Goal: Task Accomplishment & Management: Manage account settings

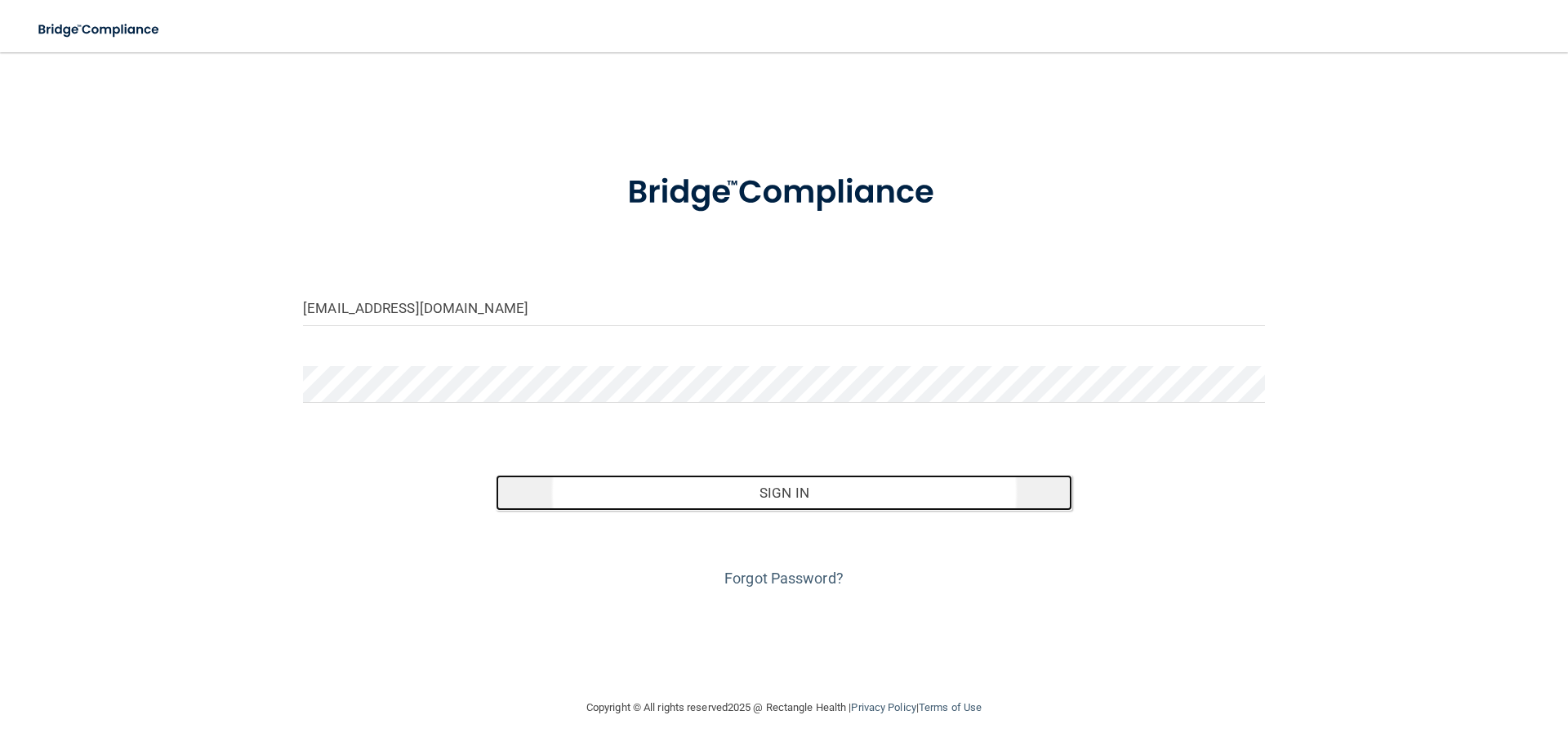
click at [814, 483] on button "Sign In" at bounding box center [784, 492] width 577 height 36
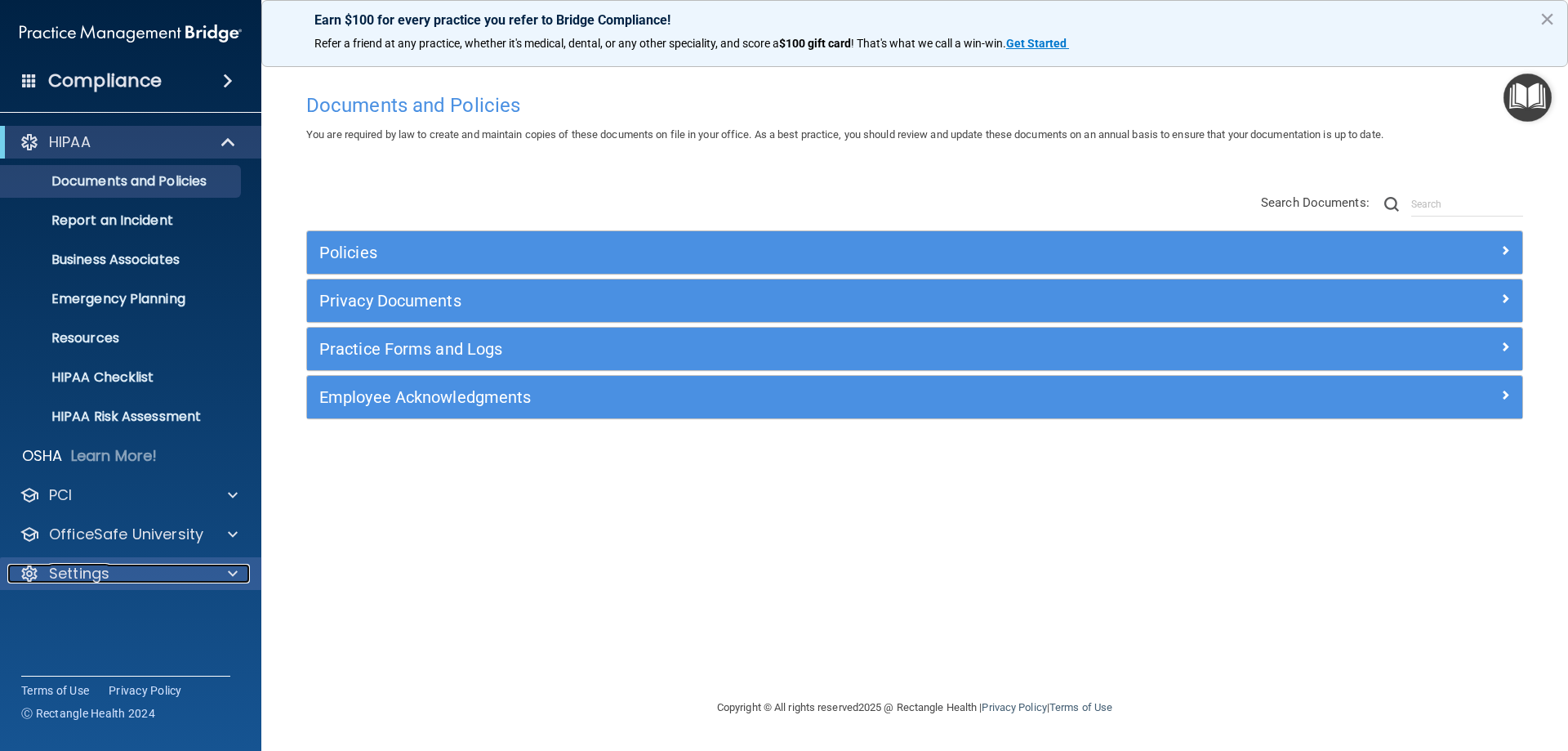
click at [120, 571] on div "Settings" at bounding box center [108, 573] width 203 height 19
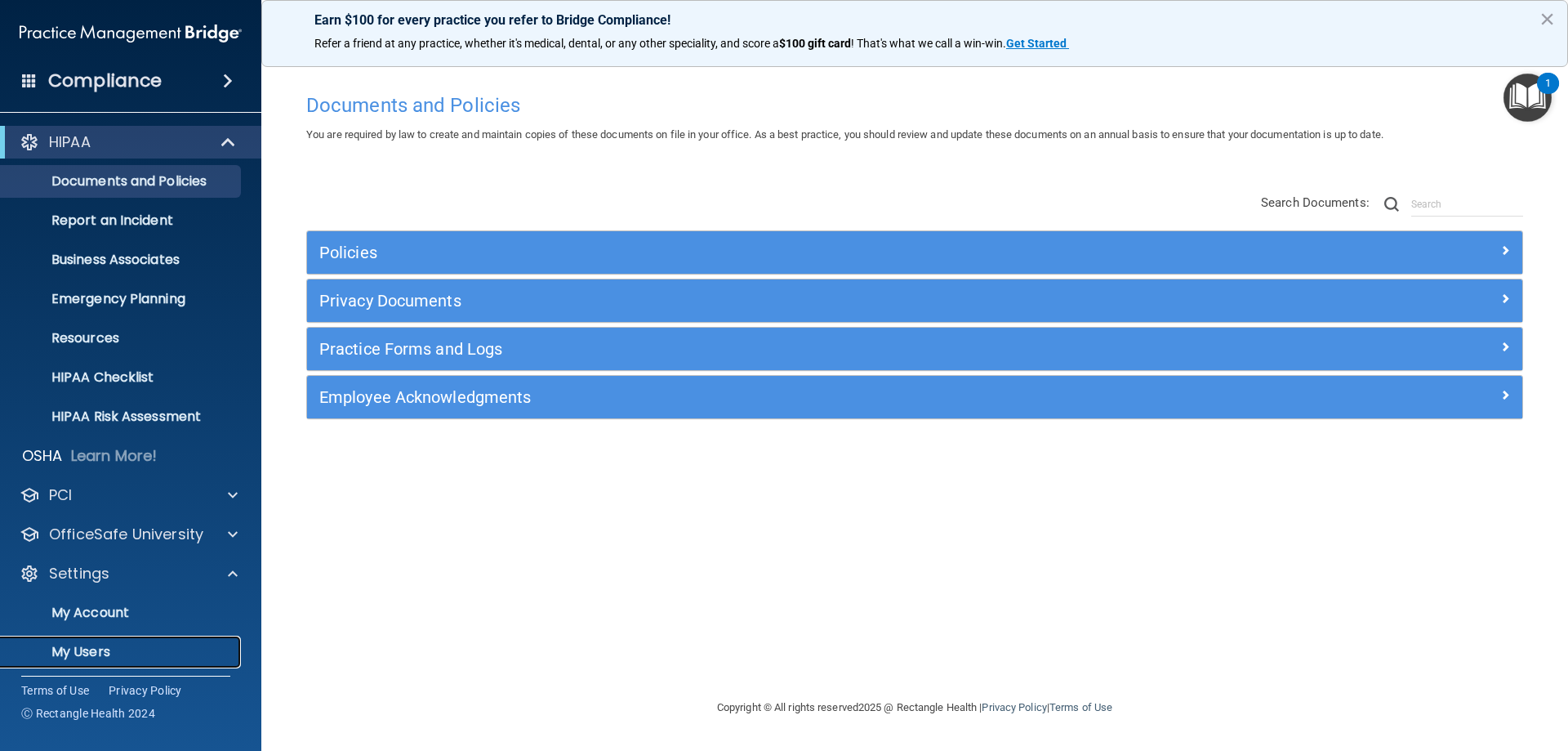
click at [97, 648] on p "My Users" at bounding box center [122, 652] width 223 height 17
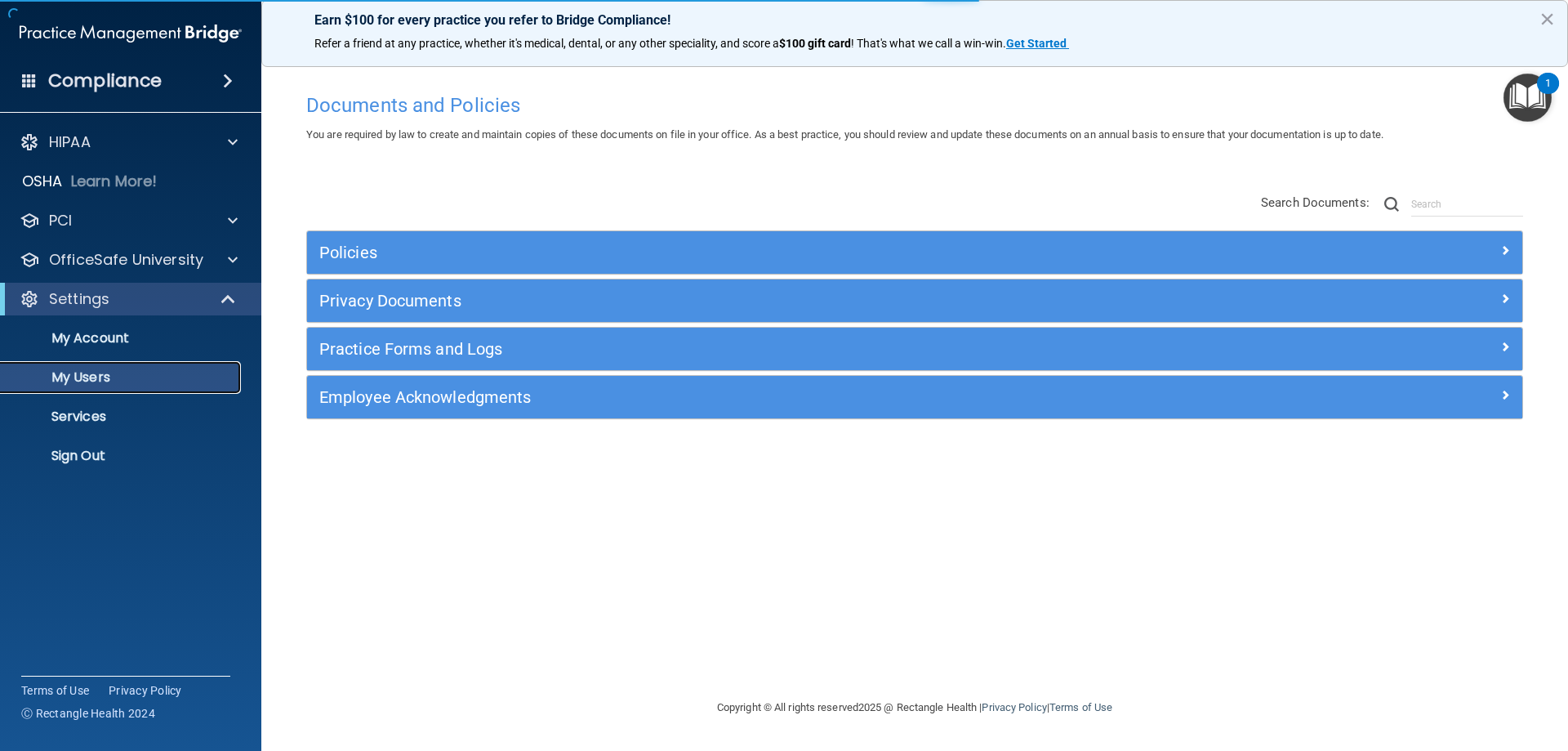
select select "20"
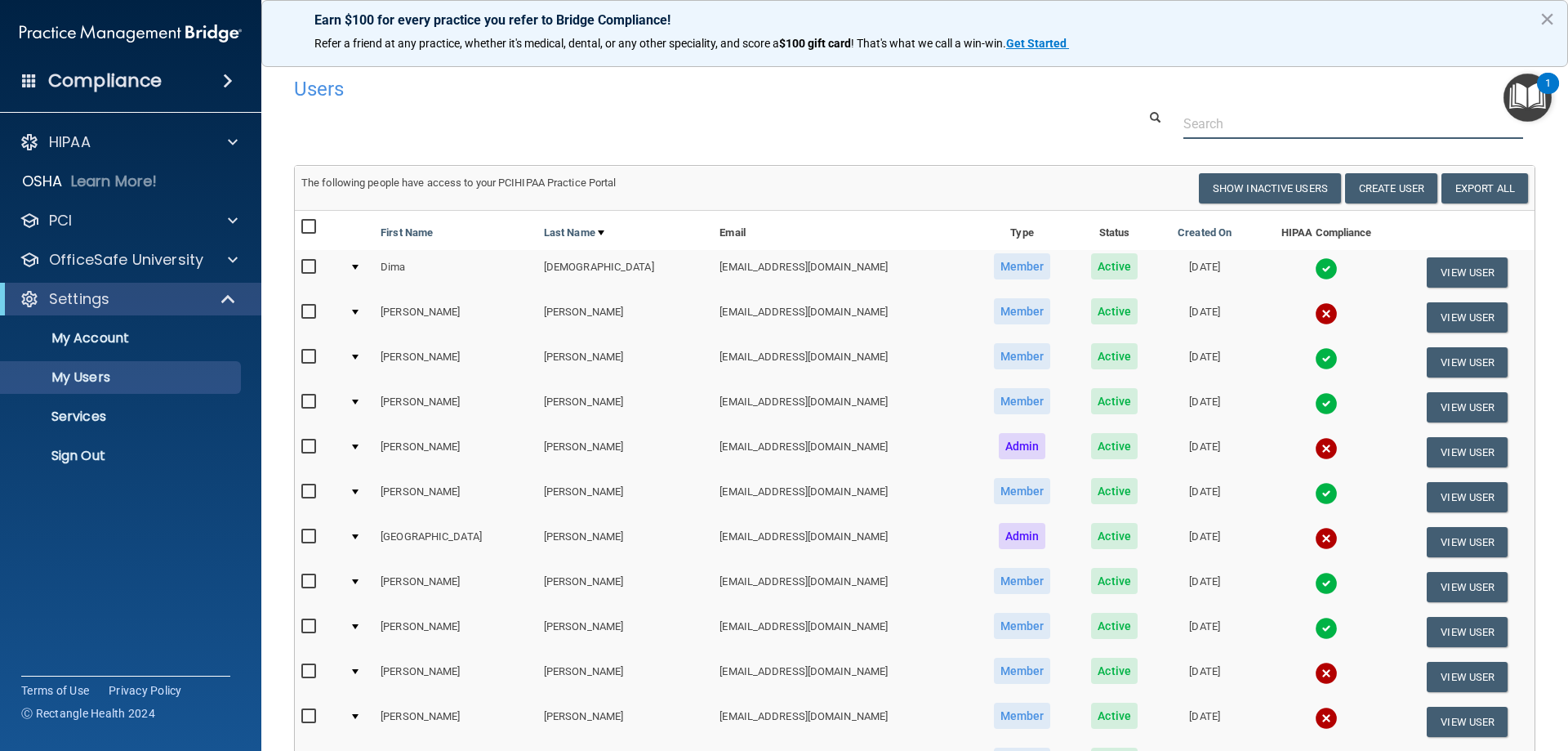
click at [1233, 123] on input "text" at bounding box center [1353, 123] width 339 height 30
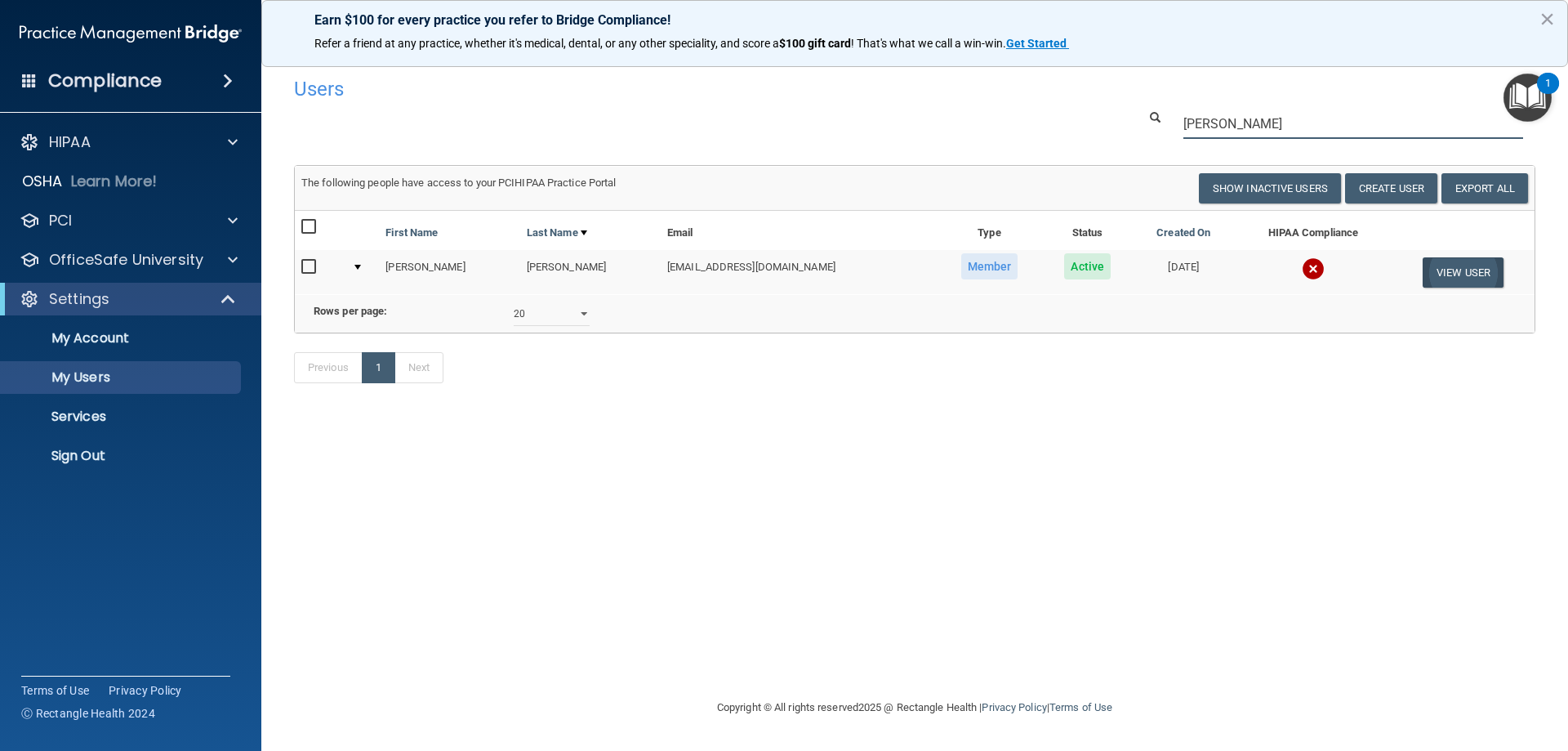
type input "james"
click at [1460, 277] on button "View User" at bounding box center [1462, 272] width 81 height 30
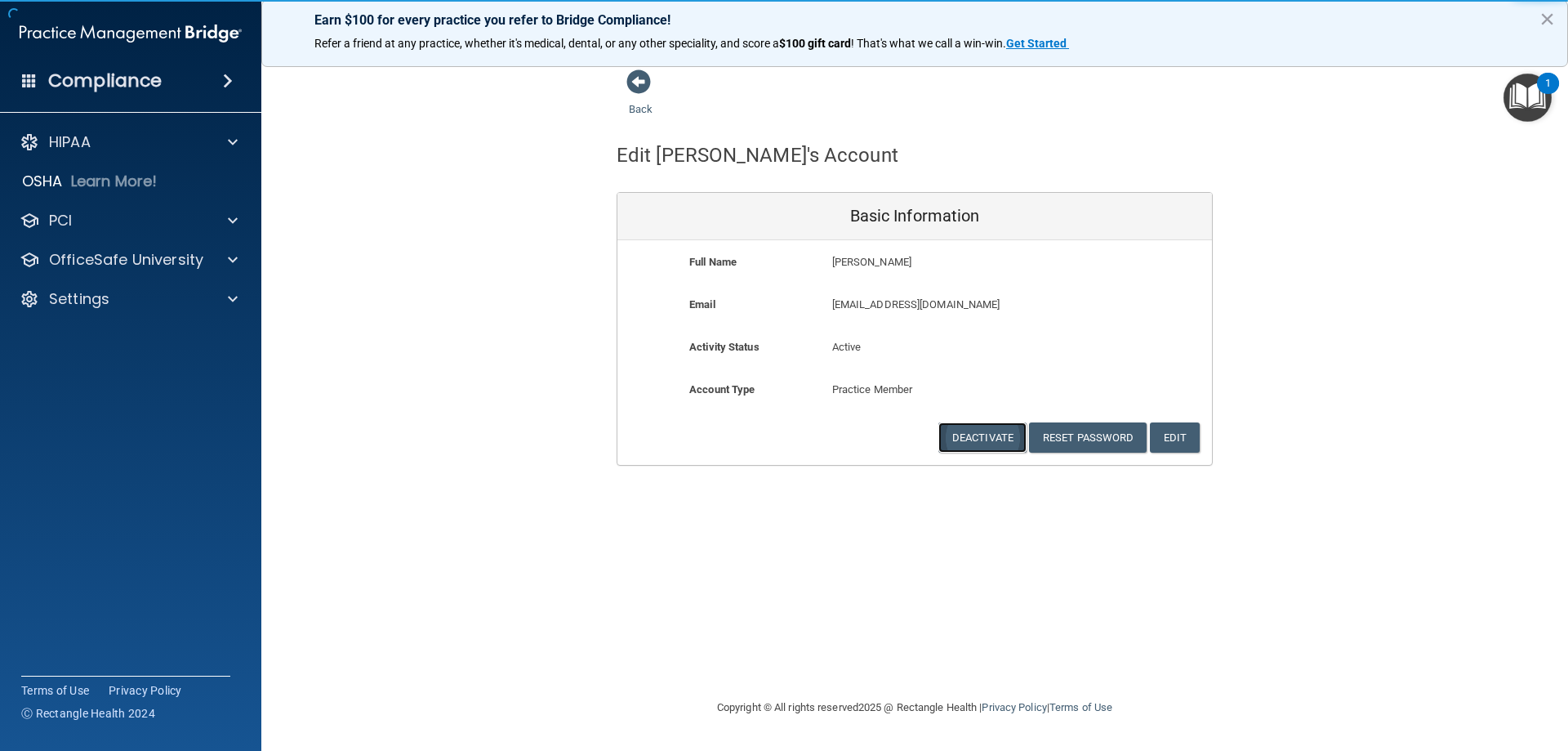
click at [967, 443] on button "Deactivate" at bounding box center [983, 437] width 88 height 30
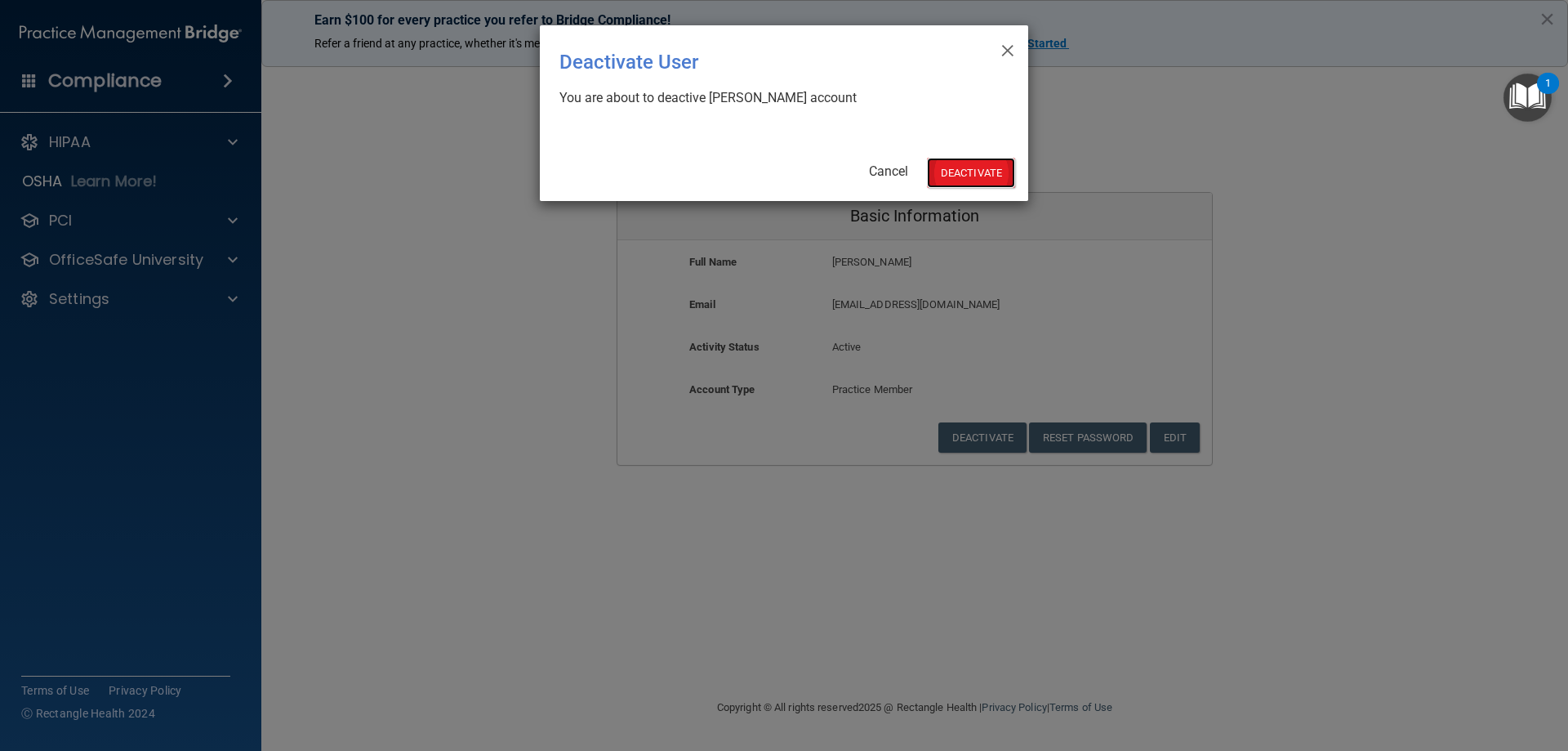
click at [967, 175] on button "Deactivate" at bounding box center [971, 173] width 88 height 30
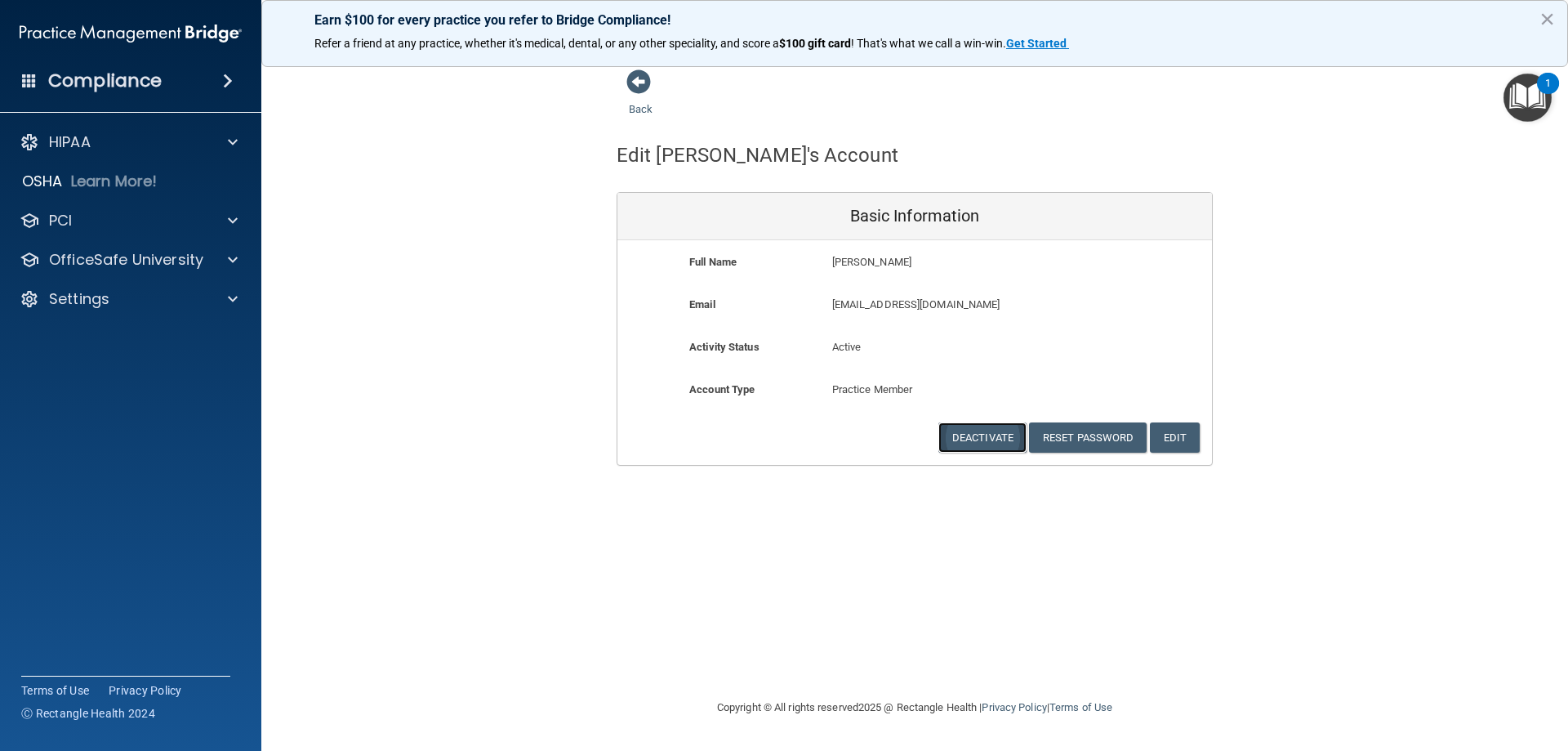
click at [975, 442] on button "Deactivate" at bounding box center [983, 437] width 88 height 30
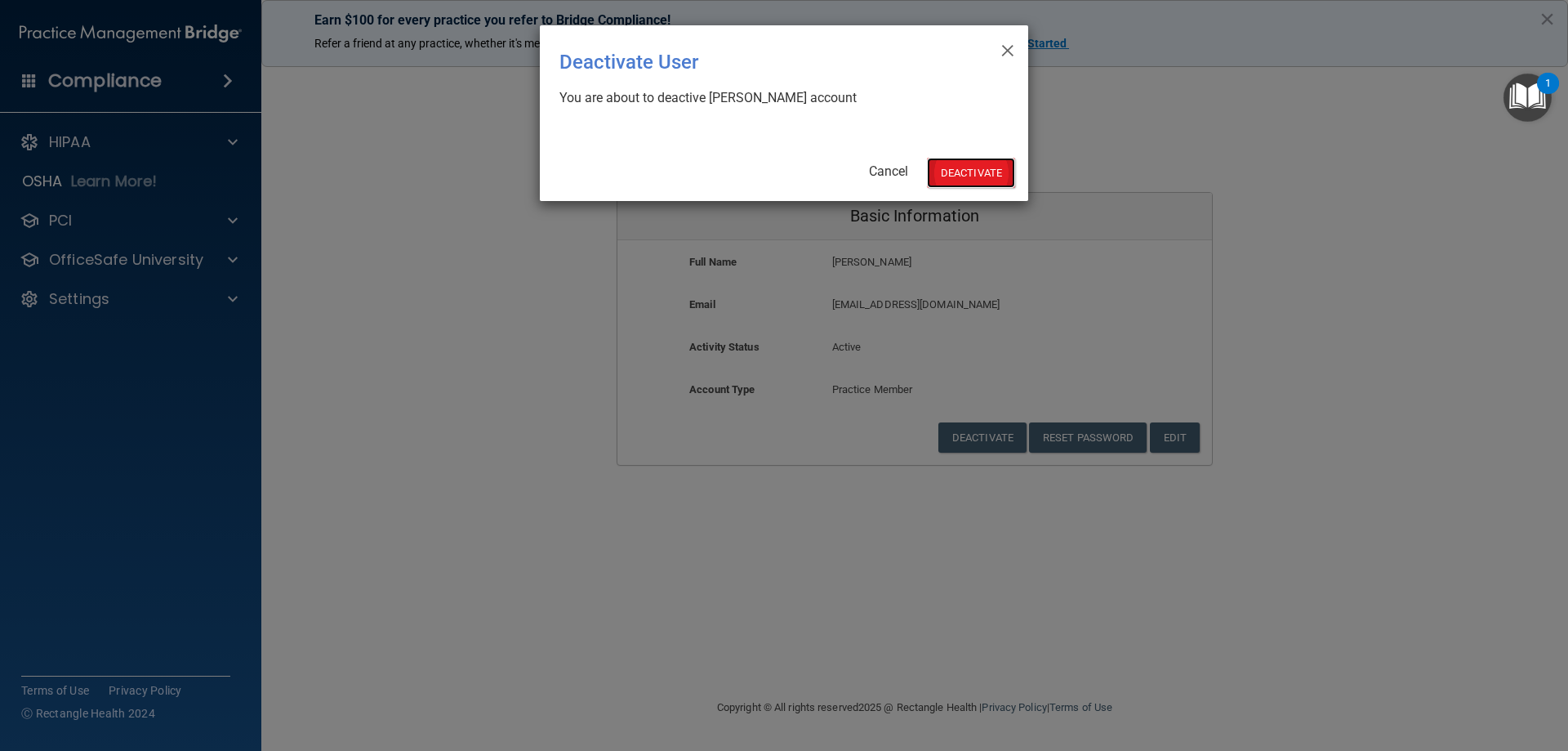
click at [977, 173] on button "Deactivate" at bounding box center [971, 173] width 88 height 30
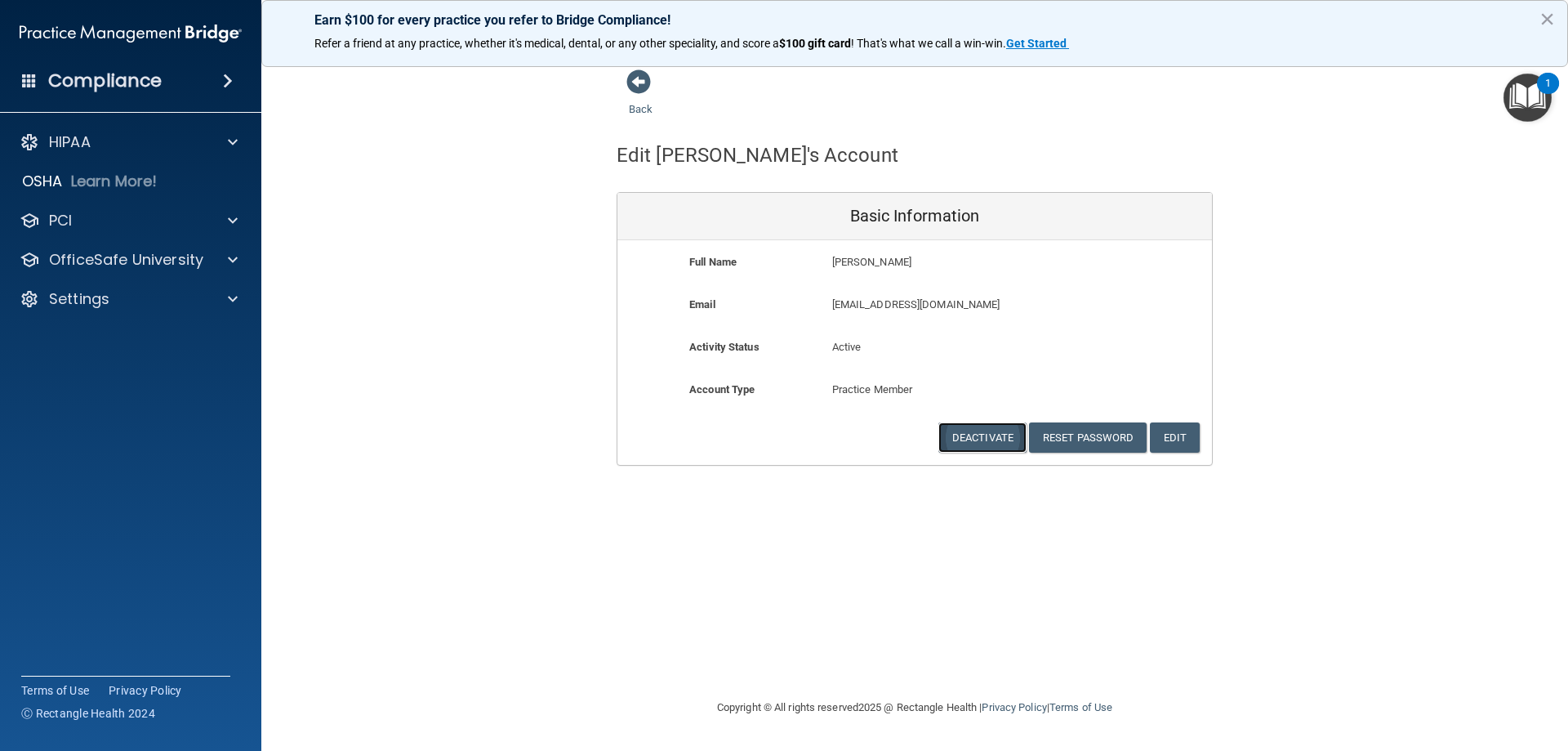
click at [992, 444] on button "Deactivate" at bounding box center [983, 437] width 88 height 30
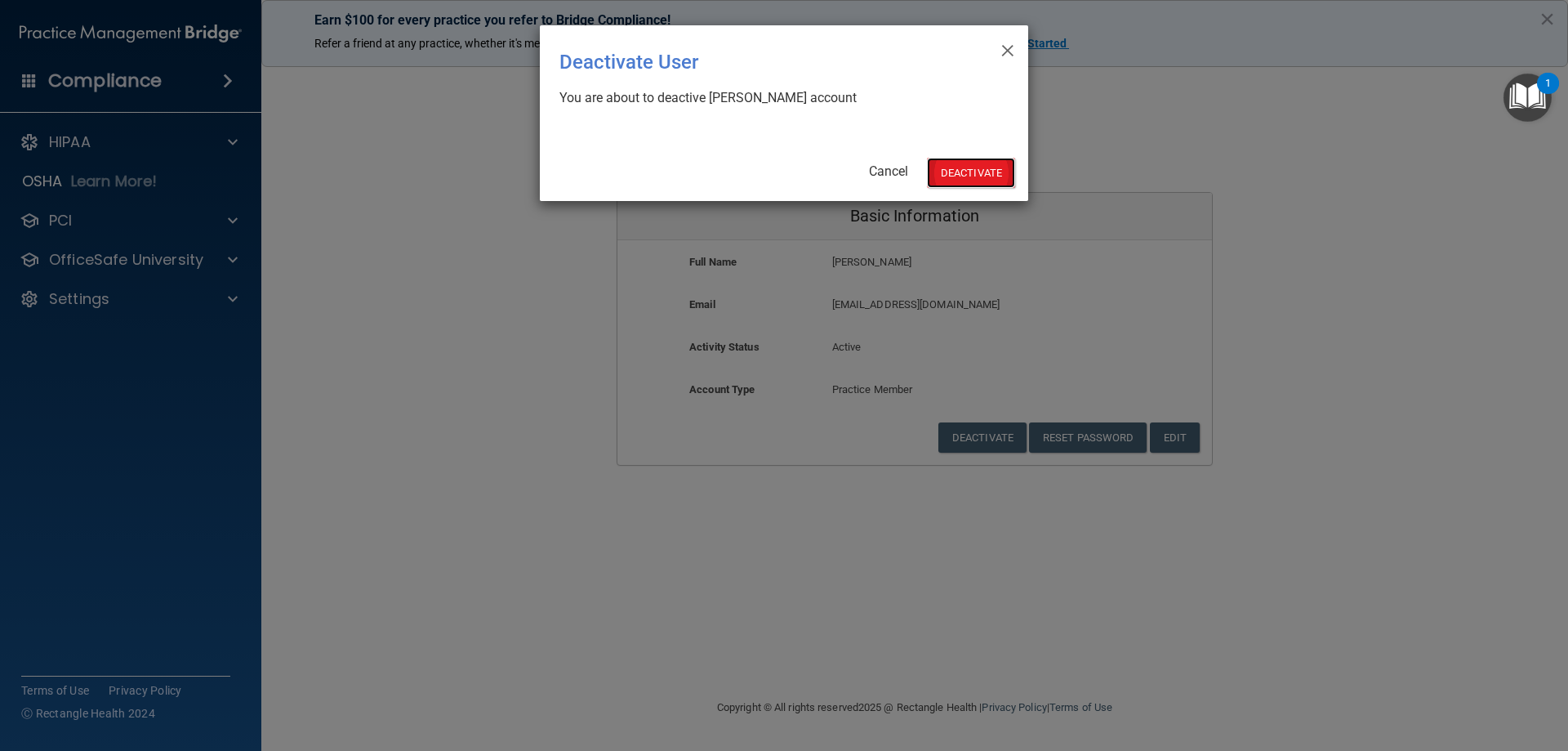
click at [962, 177] on button "Deactivate" at bounding box center [971, 173] width 88 height 30
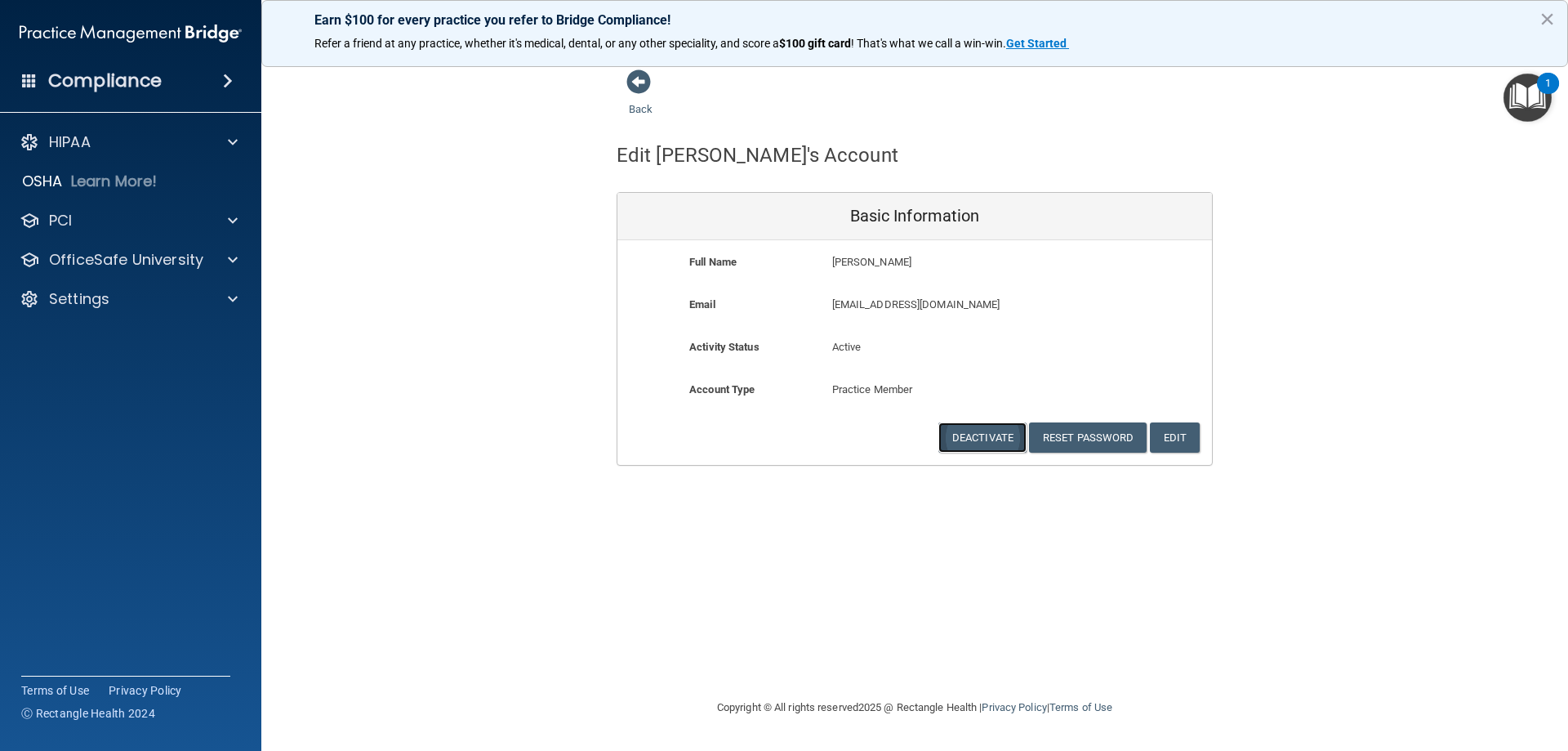
click at [991, 440] on button "Deactivate" at bounding box center [983, 437] width 88 height 30
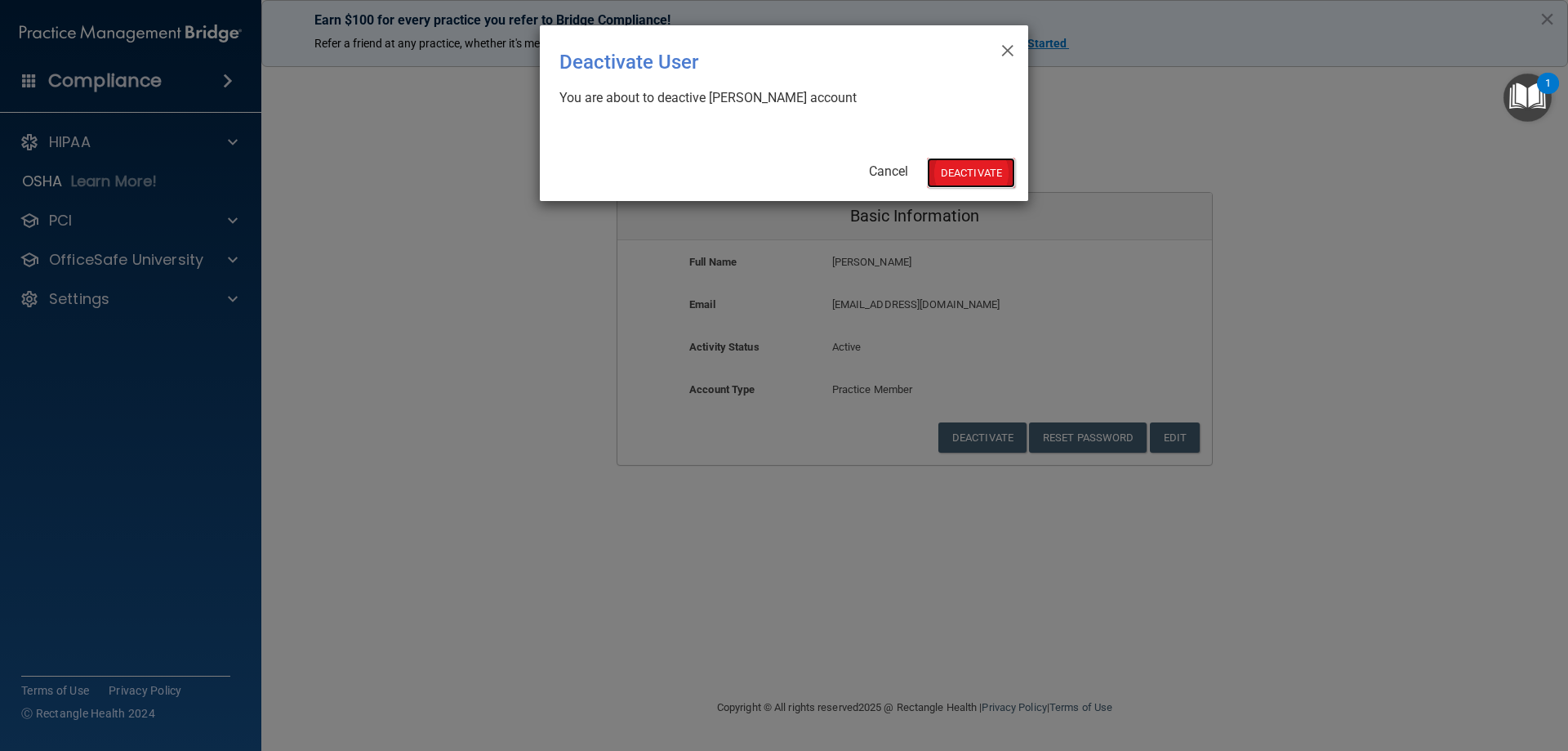
click at [985, 172] on button "Deactivate" at bounding box center [971, 173] width 88 height 30
